Goal: Information Seeking & Learning: Learn about a topic

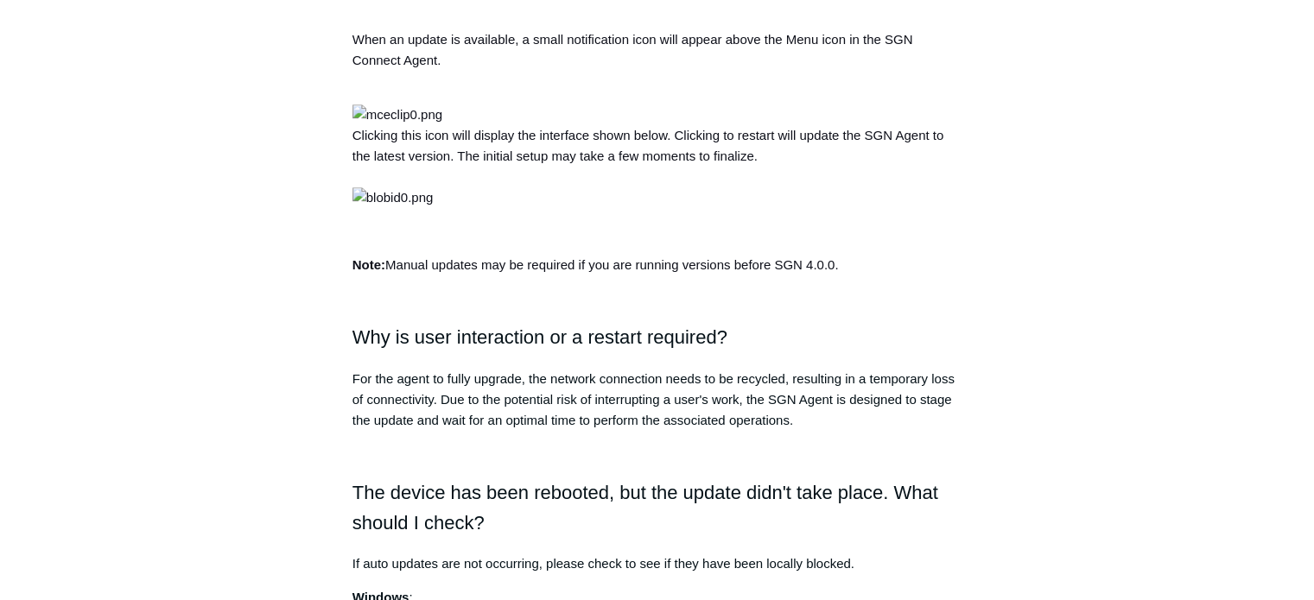
scroll to position [801, 0]
click at [1130, 245] on div "Articles in this section How to Find Maintenance Keys for Deleted Devices Pausi…" at bounding box center [657, 467] width 1002 height 2224
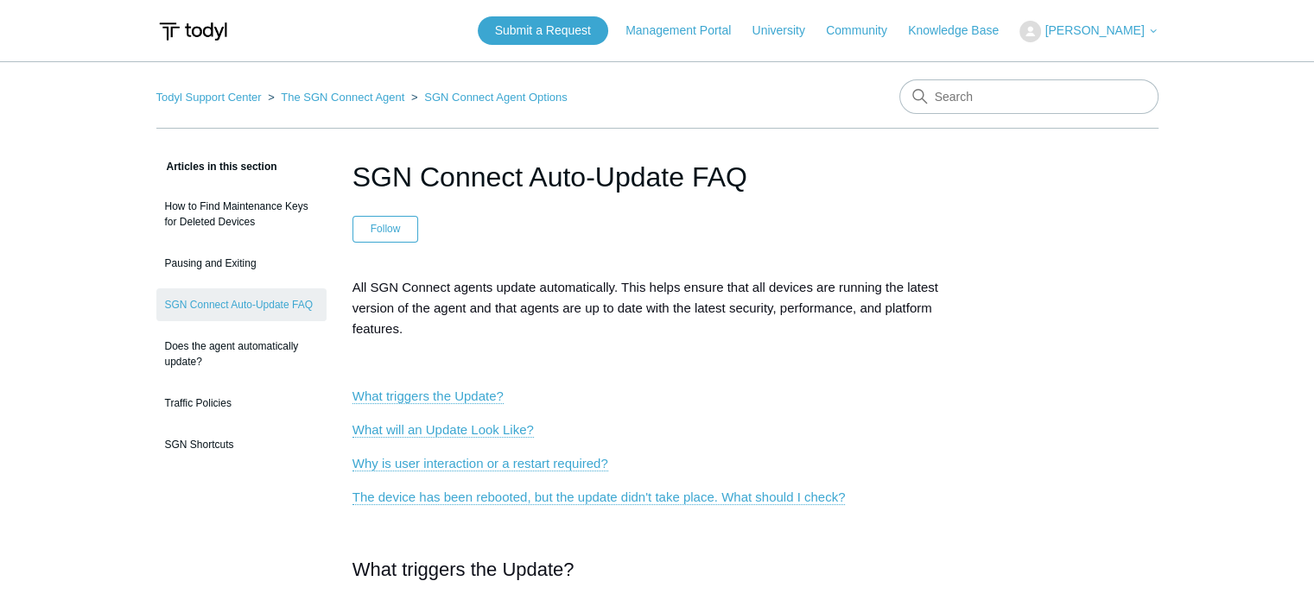
click at [505, 216] on header "SGN Connect Auto-Update FAQ Follow Not yet followed by anyone" at bounding box center [658, 199] width 610 height 86
drag, startPoint x: 359, startPoint y: 181, endPoint x: 745, endPoint y: 176, distance: 386.2
click at [745, 176] on h1 "SGN Connect Auto-Update FAQ" at bounding box center [658, 176] width 610 height 41
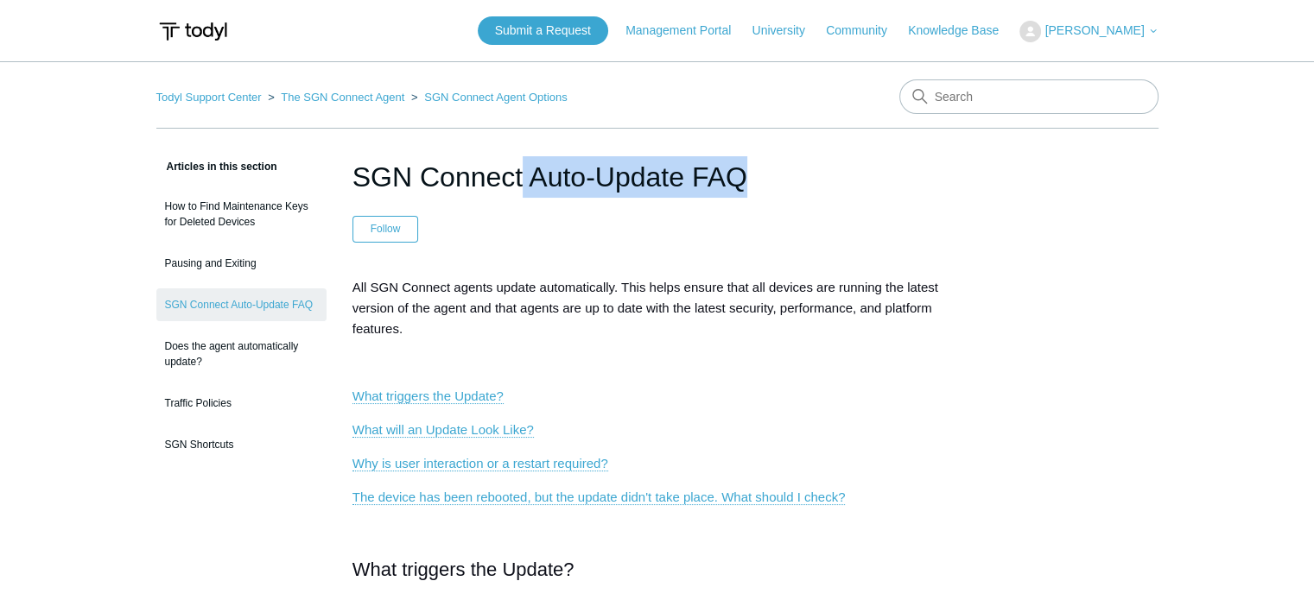
drag, startPoint x: 745, startPoint y: 176, endPoint x: 362, endPoint y: 184, distance: 382.8
click at [362, 184] on h1 "SGN Connect Auto-Update FAQ" at bounding box center [658, 176] width 610 height 41
click at [356, 175] on h1 "SGN Connect Auto-Update FAQ" at bounding box center [658, 176] width 610 height 41
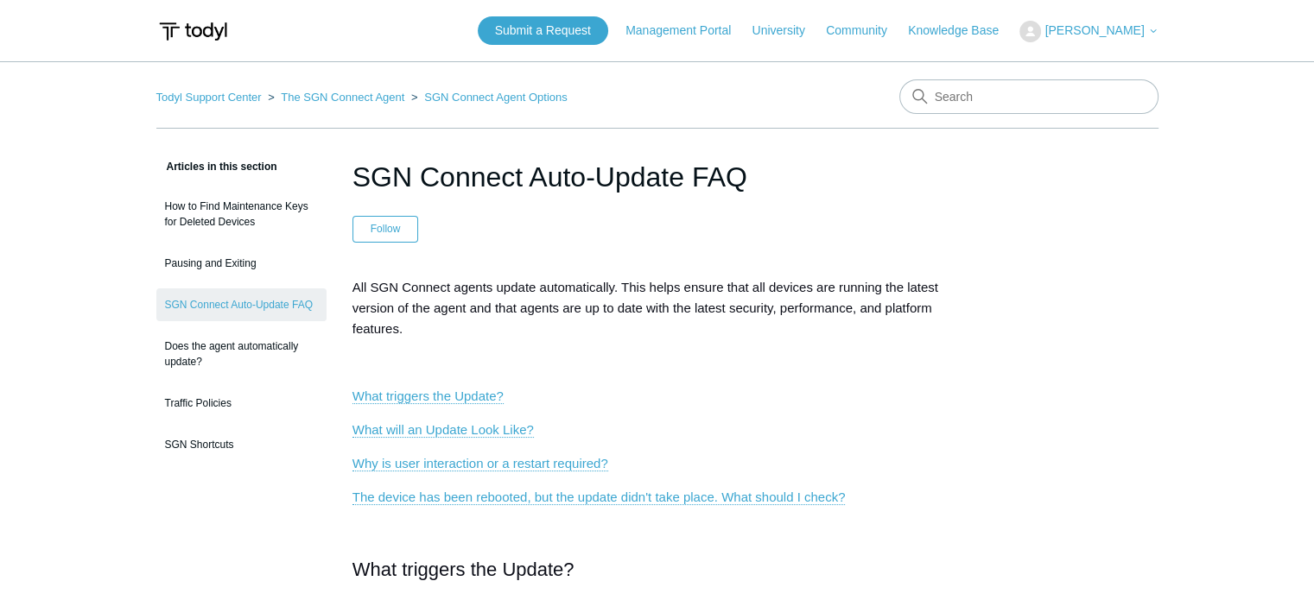
drag, startPoint x: 356, startPoint y: 175, endPoint x: 740, endPoint y: 167, distance: 383.7
click at [740, 167] on h1 "SGN Connect Auto-Update FAQ" at bounding box center [658, 176] width 610 height 41
drag, startPoint x: 741, startPoint y: 170, endPoint x: 352, endPoint y: 175, distance: 389.7
click at [353, 175] on h1 "SGN Connect Auto-Update FAQ" at bounding box center [658, 176] width 610 height 41
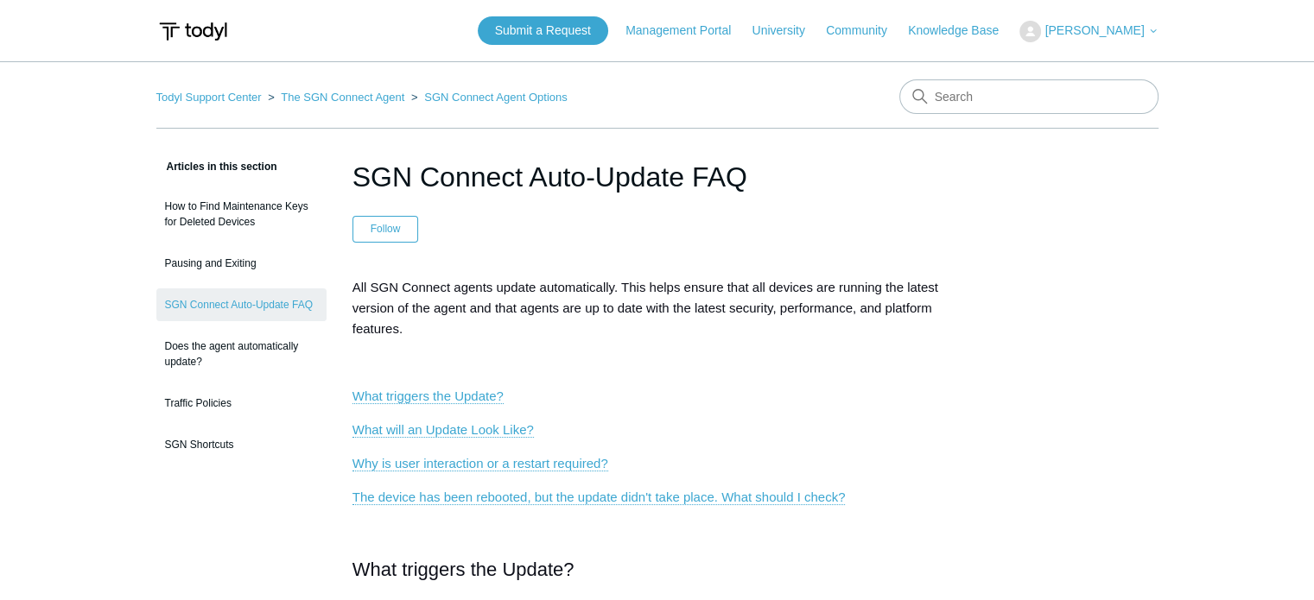
click at [353, 175] on h1 "SGN Connect Auto-Update FAQ" at bounding box center [658, 176] width 610 height 41
drag, startPoint x: 480, startPoint y: 175, endPoint x: 792, endPoint y: 186, distance: 312.1
click at [792, 186] on h1 "SGN Connect Auto-Update FAQ" at bounding box center [658, 176] width 610 height 41
click at [771, 165] on h1 "SGN Connect Auto-Update FAQ" at bounding box center [658, 176] width 610 height 41
